Goal: Transaction & Acquisition: Purchase product/service

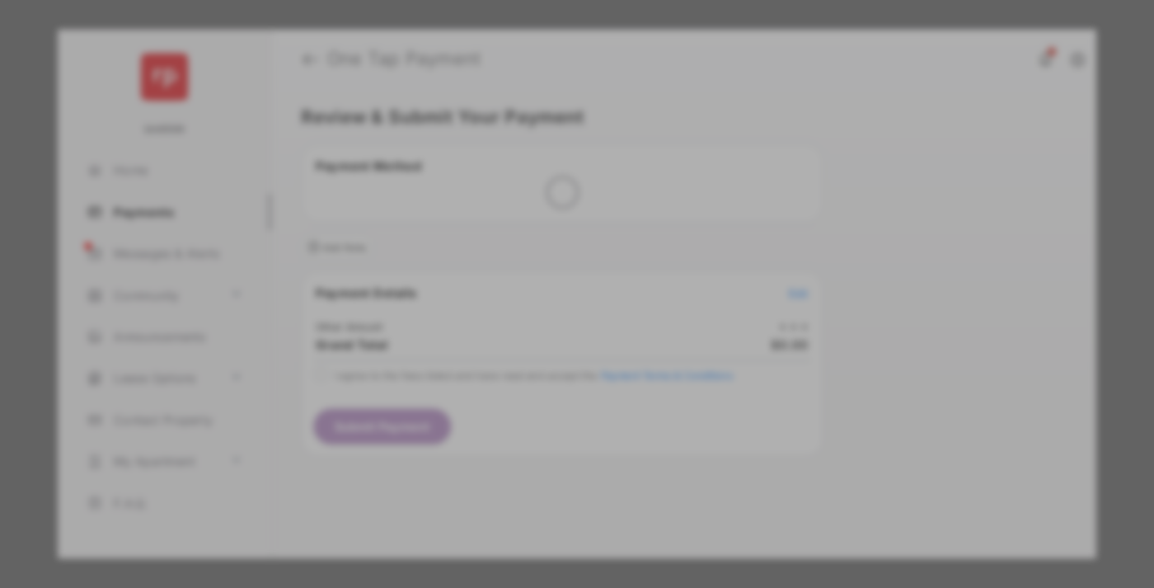
click at [547, 265] on div "Other Amount" at bounding box center [546, 279] width 267 height 28
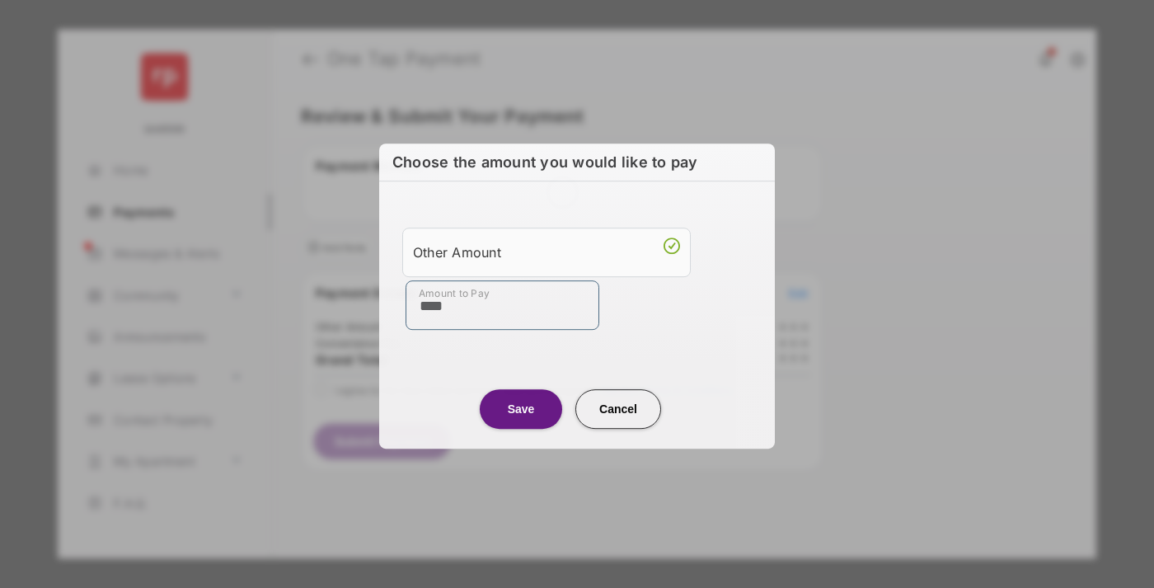
type input "****"
click at [521, 408] on button "Save" at bounding box center [521, 409] width 82 height 40
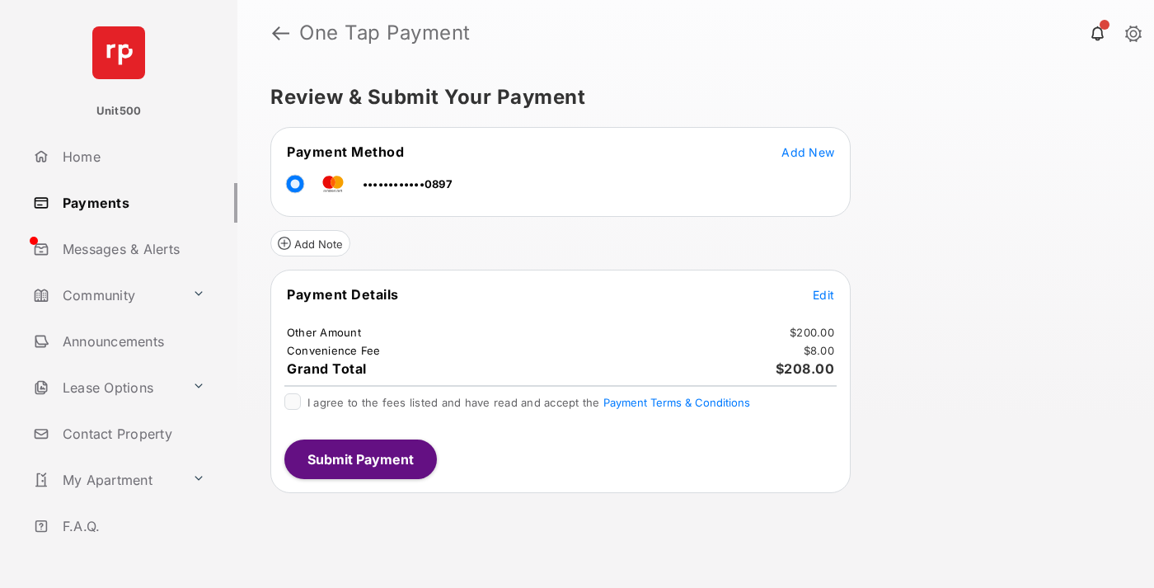
click at [824, 294] on span "Edit" at bounding box center [823, 295] width 21 height 14
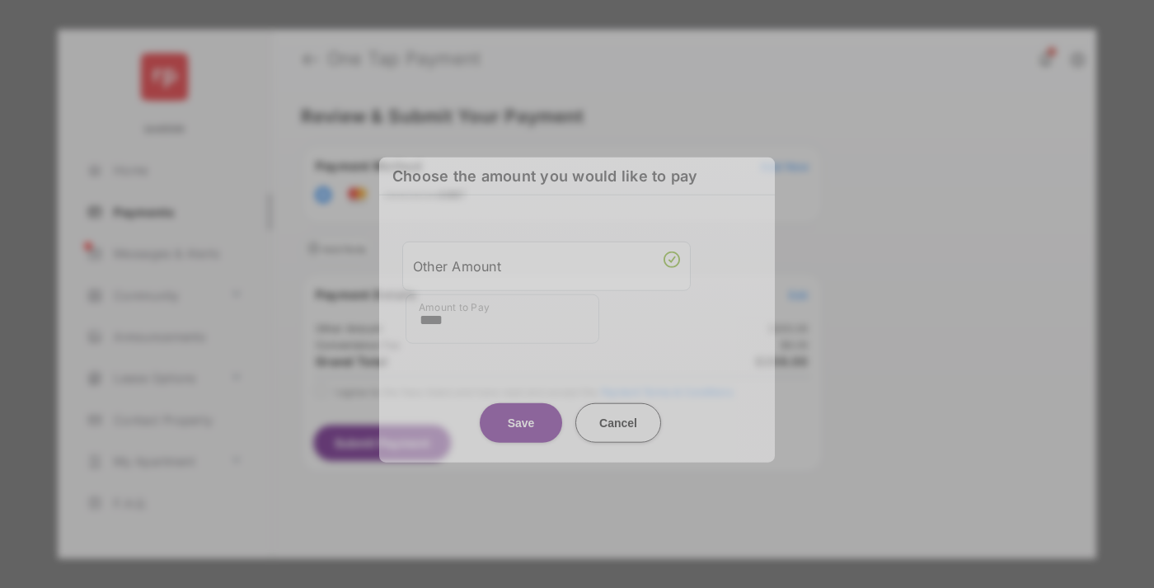
click at [521, 407] on button "Save" at bounding box center [521, 422] width 82 height 40
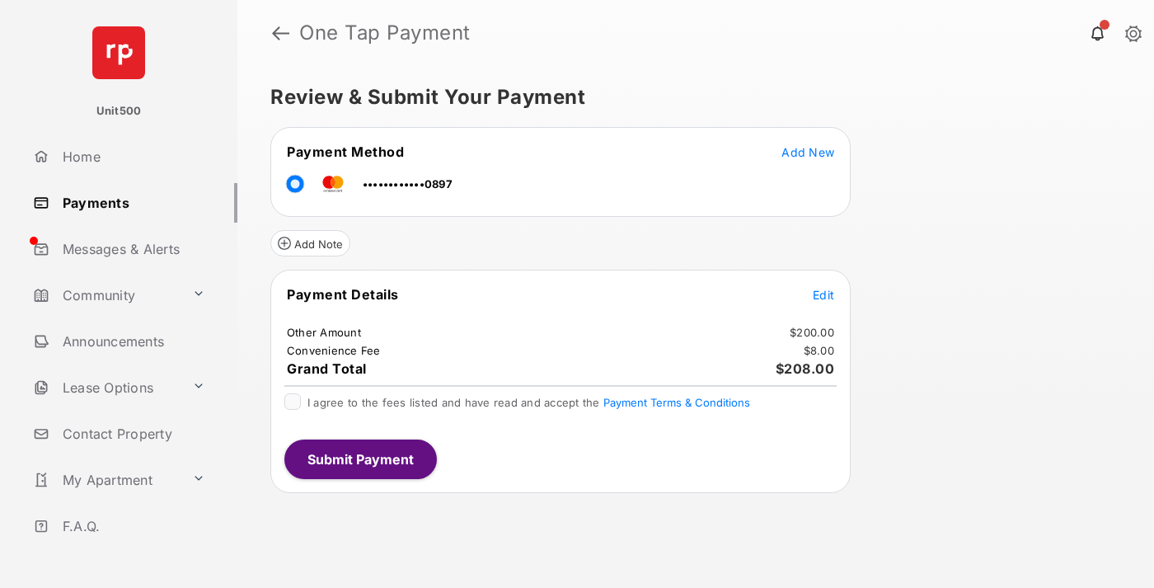
click at [359, 458] on button "Submit Payment" at bounding box center [360, 459] width 153 height 40
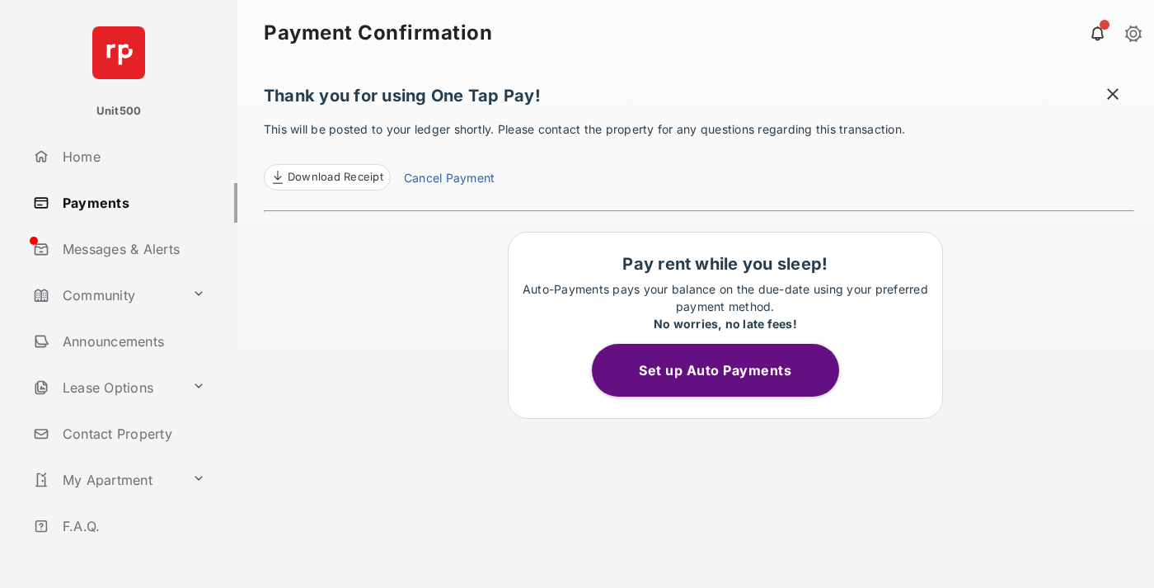
click at [1113, 96] on span at bounding box center [1113, 96] width 16 height 21
